Goal: Task Accomplishment & Management: Manage account settings

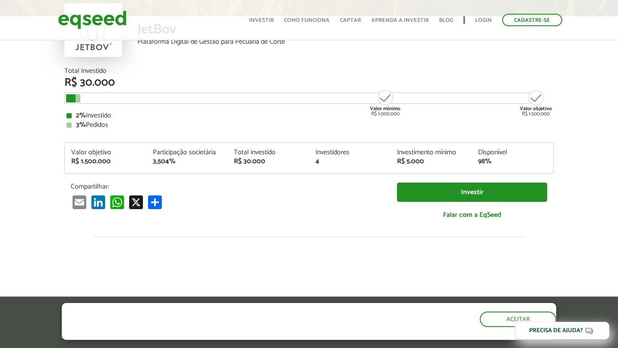
scroll to position [985, 0]
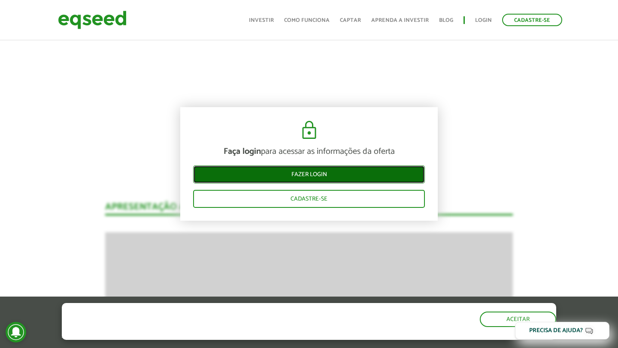
click at [309, 176] on link "Fazer login" at bounding box center [309, 175] width 232 height 18
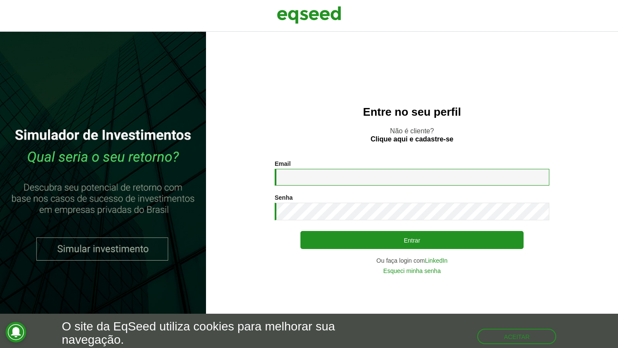
type input "**********"
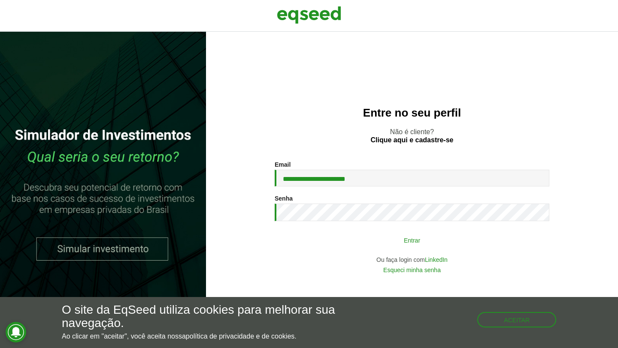
click at [416, 248] on button "Entrar" at bounding box center [411, 240] width 223 height 16
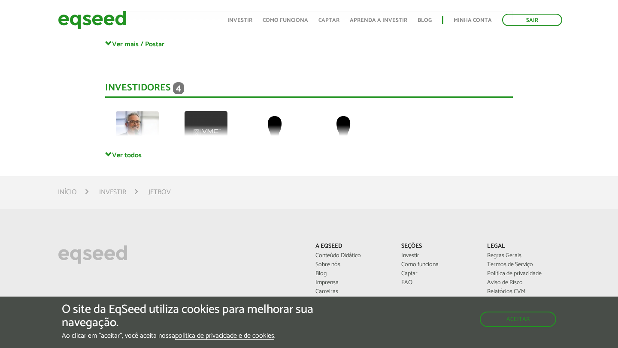
scroll to position [2338, 0]
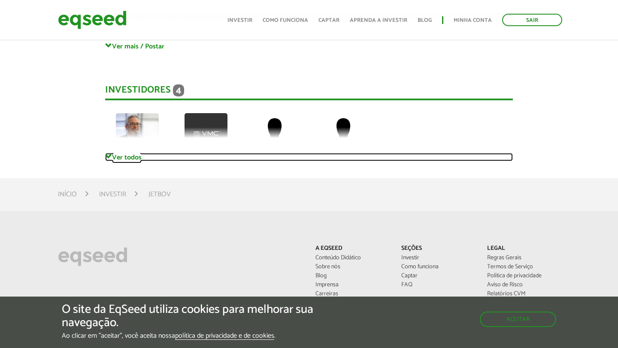
click at [108, 156] on span at bounding box center [108, 157] width 7 height 7
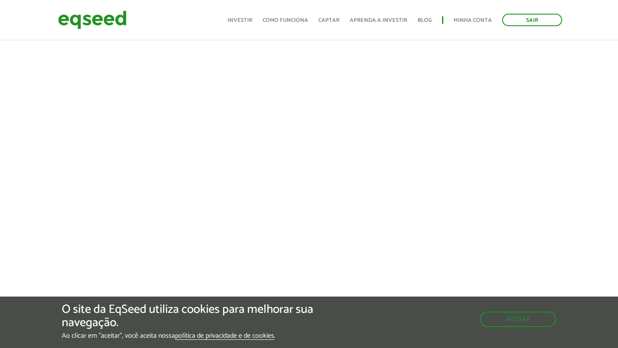
scroll to position [341, 0]
click at [529, 326] on div "Aceitar" at bounding box center [518, 314] width 75 height 22
